Goal: Transaction & Acquisition: Purchase product/service

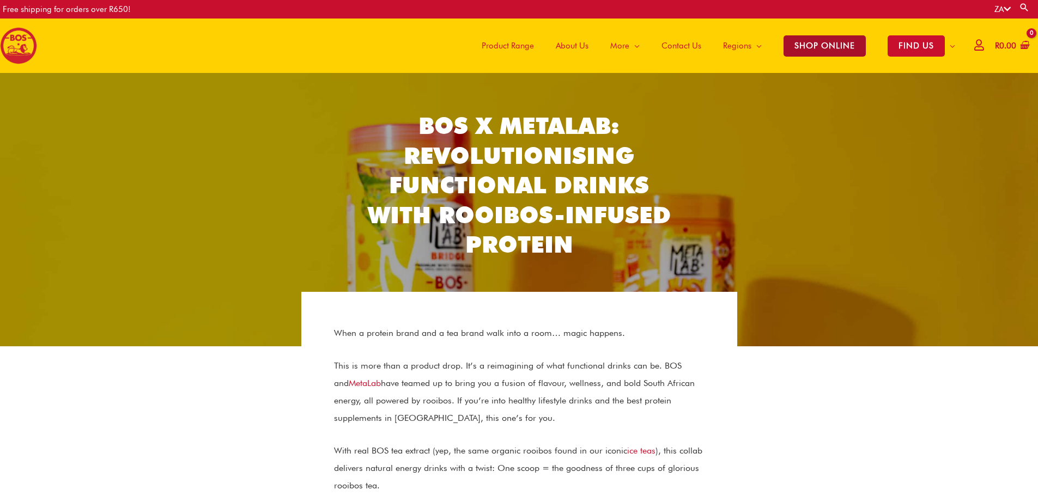
click at [819, 48] on span "SHOP ONLINE" at bounding box center [825, 45] width 82 height 21
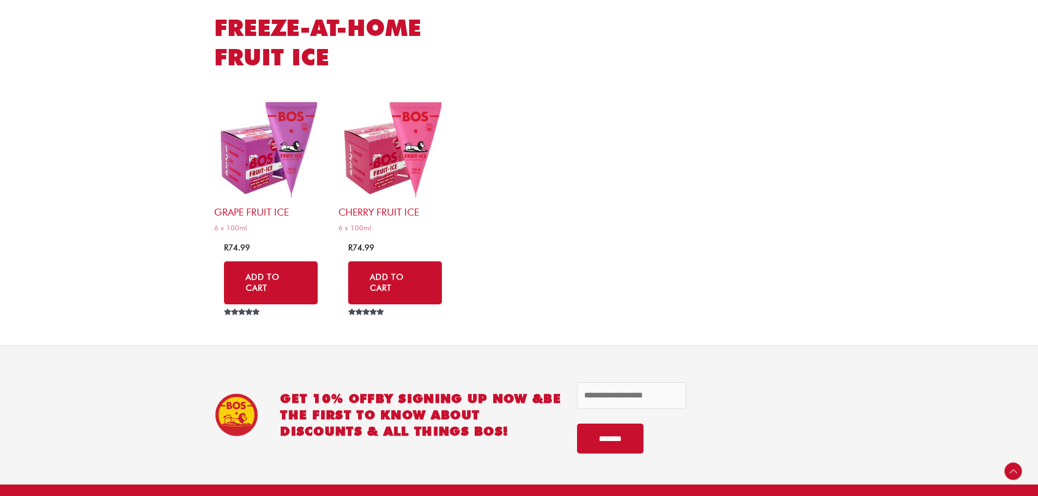
scroll to position [5407, 0]
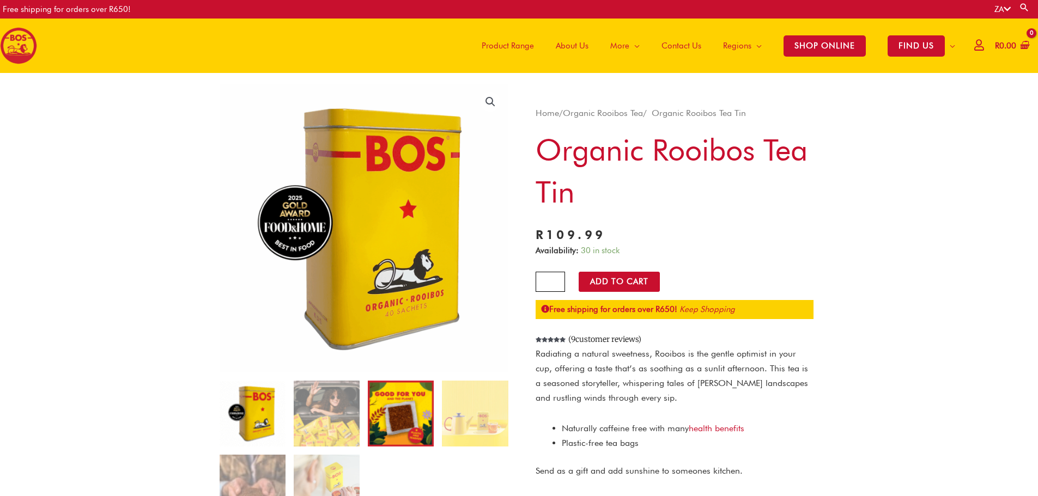
click at [399, 434] on img at bounding box center [401, 414] width 66 height 66
